Goal: Check status

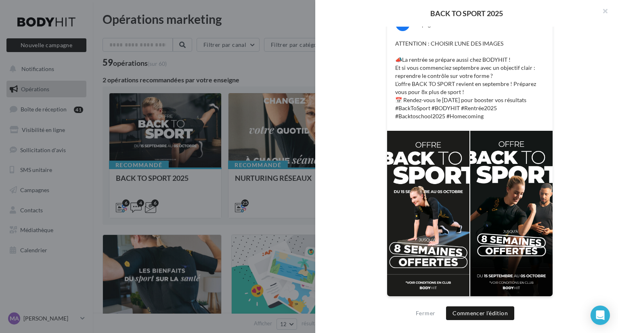
scroll to position [159, 0]
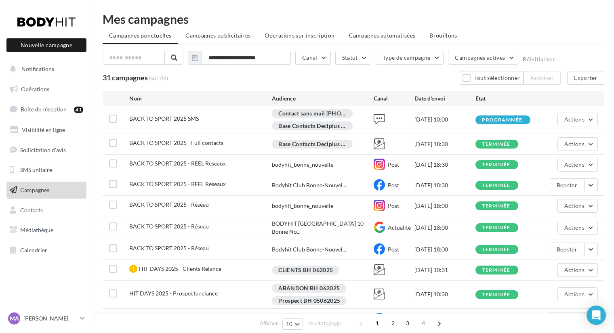
click at [192, 158] on div "BACK TO SPORT 2025 - REEL Reseaux bodyhit_bonne_nouvelle Post [DATE] 18:30 term…" at bounding box center [354, 165] width 502 height 20
click at [191, 208] on span "BACK TO SPORT 2025 - Réseau" at bounding box center [169, 204] width 80 height 7
click at [225, 144] on div "BACK TO SPORT 2025 - Full contacts" at bounding box center [200, 144] width 143 height 10
click at [199, 143] on span "BACK TO SPORT 2025 - Full contacts" at bounding box center [176, 142] width 94 height 7
click at [37, 88] on span "Opérations" at bounding box center [35, 89] width 28 height 7
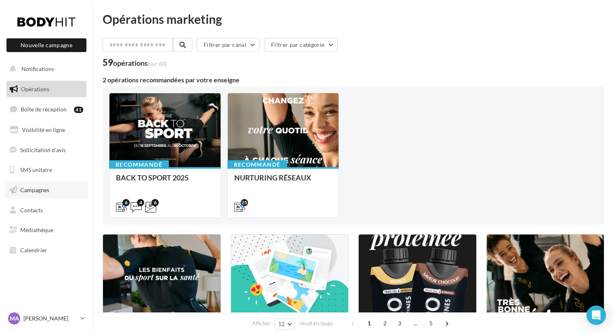
click at [36, 189] on span "Campagnes" at bounding box center [34, 190] width 29 height 7
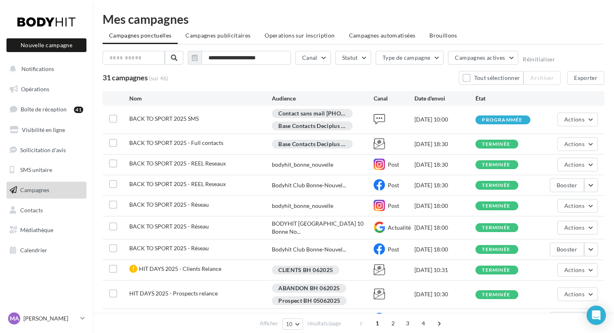
click at [174, 142] on span "BACK TO SPORT 2025 - Full contacts" at bounding box center [176, 142] width 94 height 7
click at [380, 145] on icon at bounding box center [379, 143] width 11 height 11
click at [440, 145] on div "[DATE] 18:30" at bounding box center [444, 144] width 61 height 8
click at [579, 143] on span "Actions" at bounding box center [574, 144] width 20 height 7
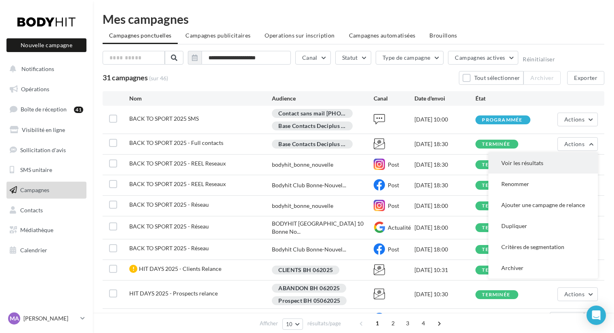
click at [529, 166] on button "Voir les résultats" at bounding box center [542, 163] width 109 height 21
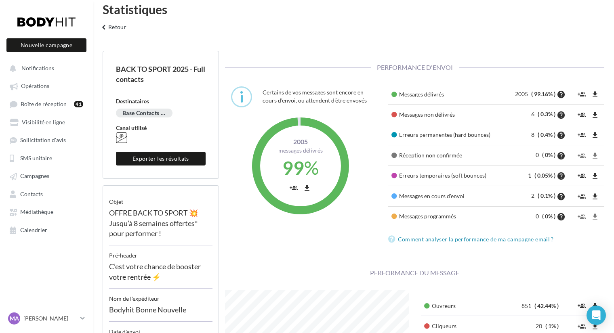
scroll to position [6, 0]
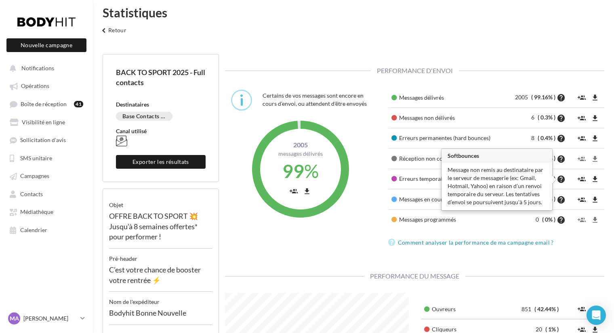
click at [561, 178] on icon "help" at bounding box center [561, 179] width 9 height 8
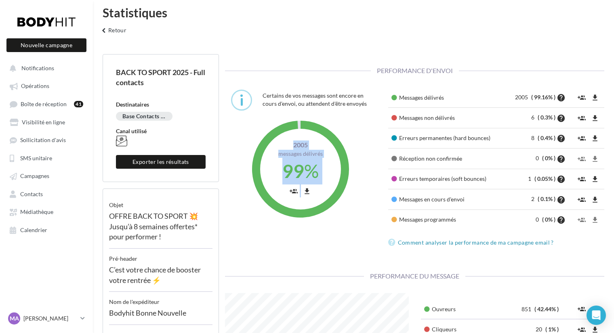
drag, startPoint x: 299, startPoint y: 126, endPoint x: 285, endPoint y: 203, distance: 78.1
click at [284, 203] on div "2005 Messages délivrés 99 % group_add file_download" at bounding box center [300, 169] width 97 height 97
